Goal: Browse casually: Explore the website without a specific task or goal

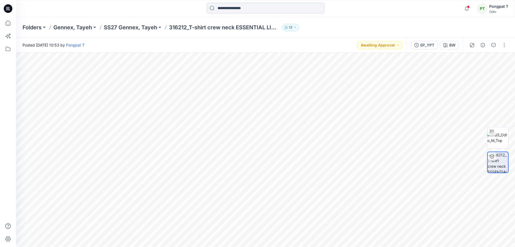
click at [135, 27] on p "SS27 Gennex, Tayeh" at bounding box center [130, 28] width 53 height 8
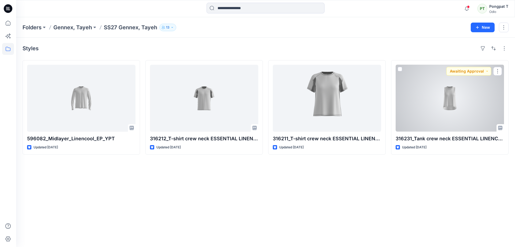
drag, startPoint x: 456, startPoint y: 101, endPoint x: 418, endPoint y: 128, distance: 46.6
click at [456, 101] on div at bounding box center [450, 98] width 108 height 67
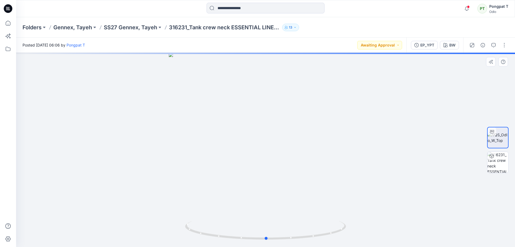
drag, startPoint x: 294, startPoint y: 200, endPoint x: 303, endPoint y: 187, distance: 15.0
click at [303, 187] on div at bounding box center [265, 150] width 499 height 194
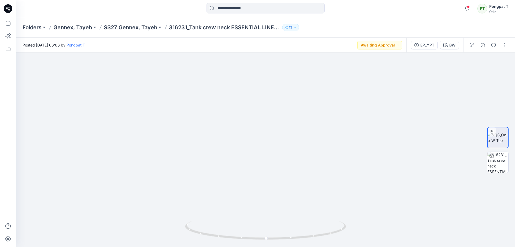
drag, startPoint x: 299, startPoint y: 110, endPoint x: 287, endPoint y: 257, distance: 148.1
click at [287, 246] on html "Notifications [PERSON_NAME] shared 323932_2-in-1 Short ZEROWEIGHT 5 INCH_SMS_3D…" at bounding box center [257, 123] width 515 height 247
drag, startPoint x: 319, startPoint y: 163, endPoint x: 310, endPoint y: 190, distance: 29.1
click at [311, 190] on img at bounding box center [249, 150] width 564 height 194
drag, startPoint x: 323, startPoint y: 232, endPoint x: 174, endPoint y: 227, distance: 149.9
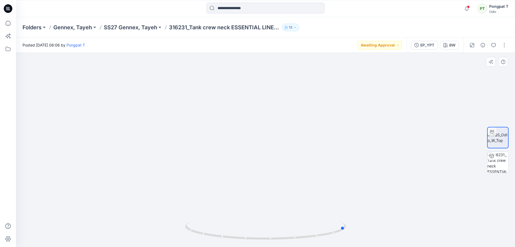
click at [174, 227] on div at bounding box center [265, 150] width 499 height 194
click at [503, 166] on img at bounding box center [498, 162] width 21 height 21
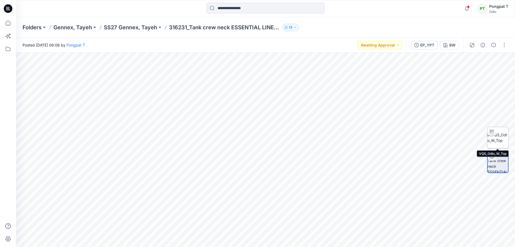
click at [503, 137] on img at bounding box center [498, 137] width 21 height 11
